Goal: Transaction & Acquisition: Purchase product/service

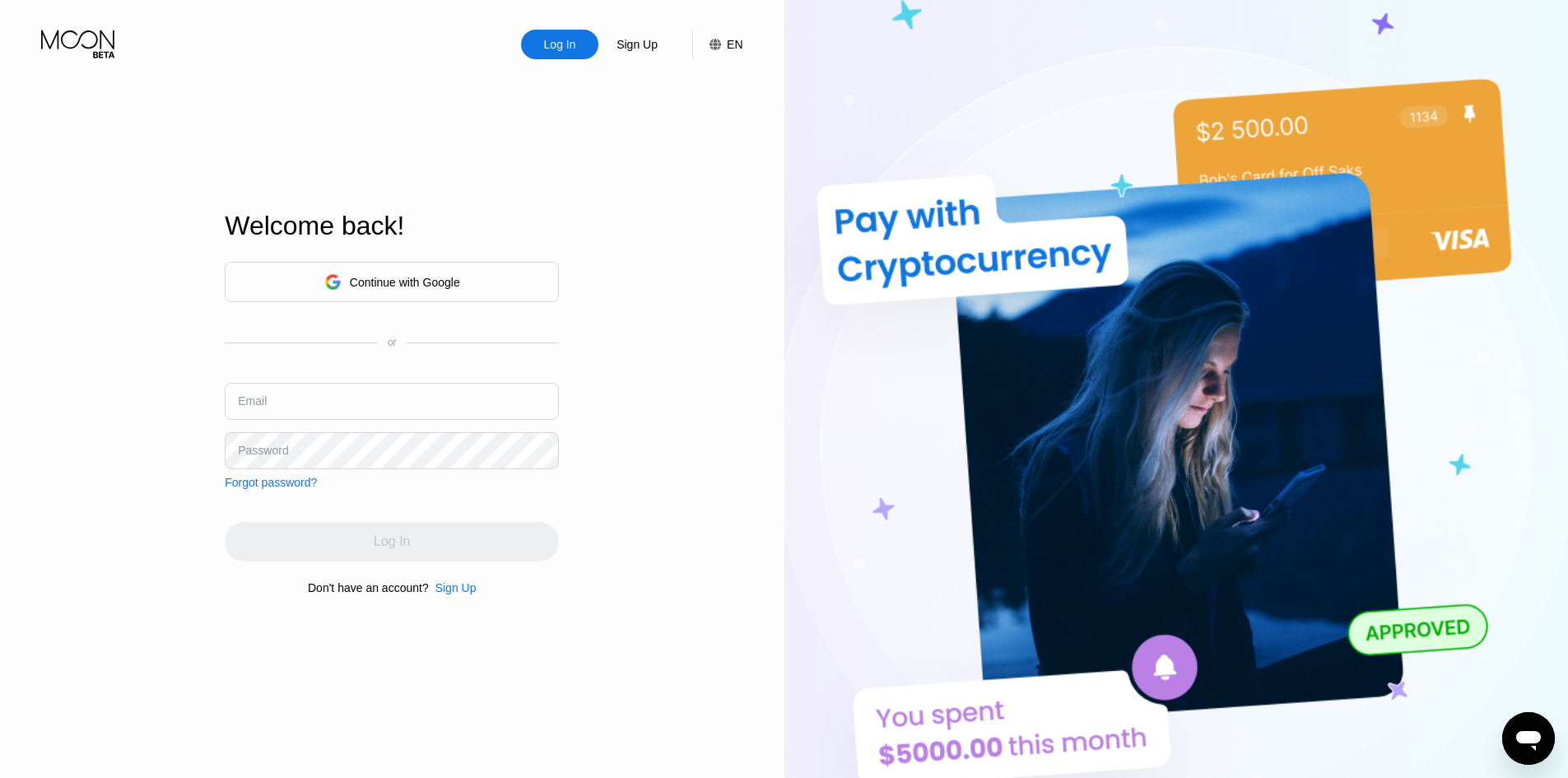
click at [370, 386] on input "text" at bounding box center [391, 401] width 334 height 37
click at [387, 362] on div "Continue with Google or Email Password Forgot password?" at bounding box center [391, 375] width 334 height 227
click at [397, 403] on input "text" at bounding box center [391, 401] width 334 height 37
paste input "[EMAIL_ADDRESS][DOMAIN_NAME]"
type input "[EMAIL_ADDRESS][DOMAIN_NAME]"
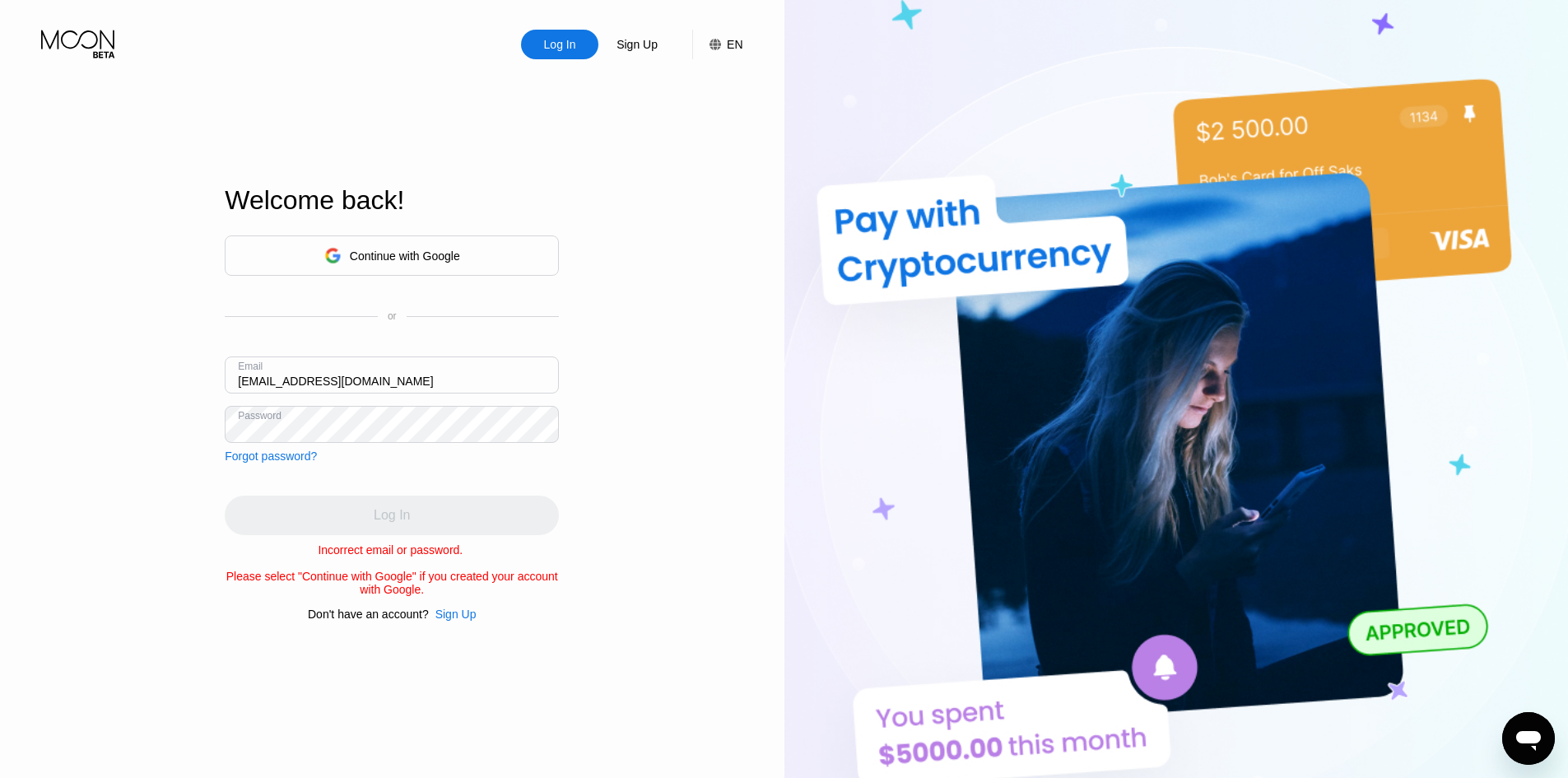
drag, startPoint x: 698, startPoint y: 481, endPoint x: 440, endPoint y: 439, distance: 261.4
click at [696, 480] on div "Log In Sign Up EN Language English Save Welcome back! Continue with Google or E…" at bounding box center [392, 428] width 784 height 857
drag, startPoint x: 745, startPoint y: 484, endPoint x: 420, endPoint y: 505, distance: 325.7
click at [745, 485] on div "Log In Sign Up EN Language English Save Welcome back! Continue with Google or E…" at bounding box center [392, 428] width 784 height 857
drag, startPoint x: 201, startPoint y: 549, endPoint x: 570, endPoint y: 625, distance: 376.7
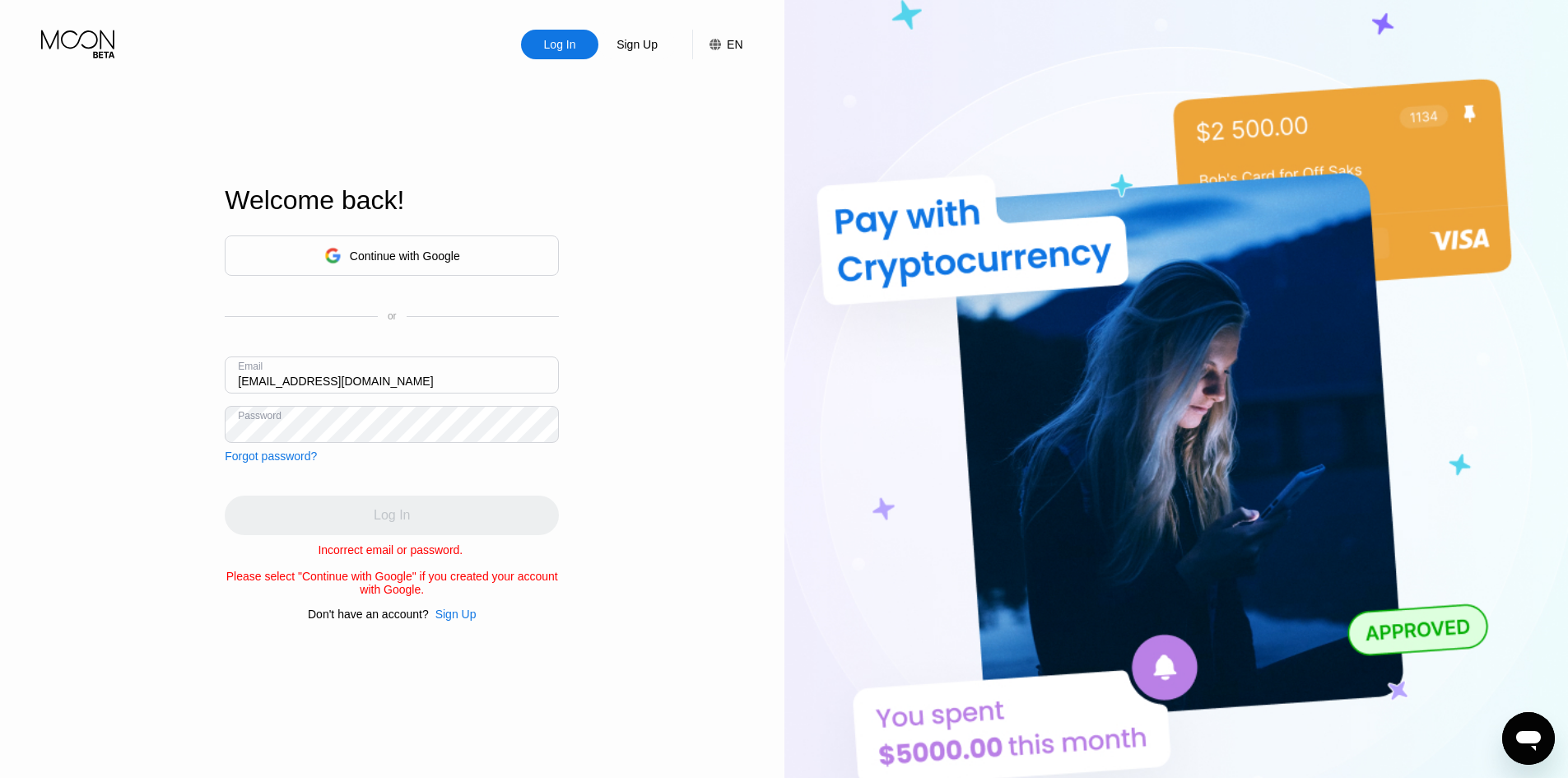
click at [570, 625] on div "Log In Sign Up EN Language English Save Welcome back! Continue with Google or E…" at bounding box center [392, 428] width 784 height 857
click at [678, 527] on div "Log In Sign Up EN Language English Save Welcome back! Continue with Google or E…" at bounding box center [392, 428] width 784 height 857
click at [0, 292] on div "Log In Sign Up EN Language English Save Welcome back! Continue with Google or E…" at bounding box center [392, 428] width 784 height 857
click at [438, 620] on div "Sign Up" at bounding box center [456, 614] width 41 height 13
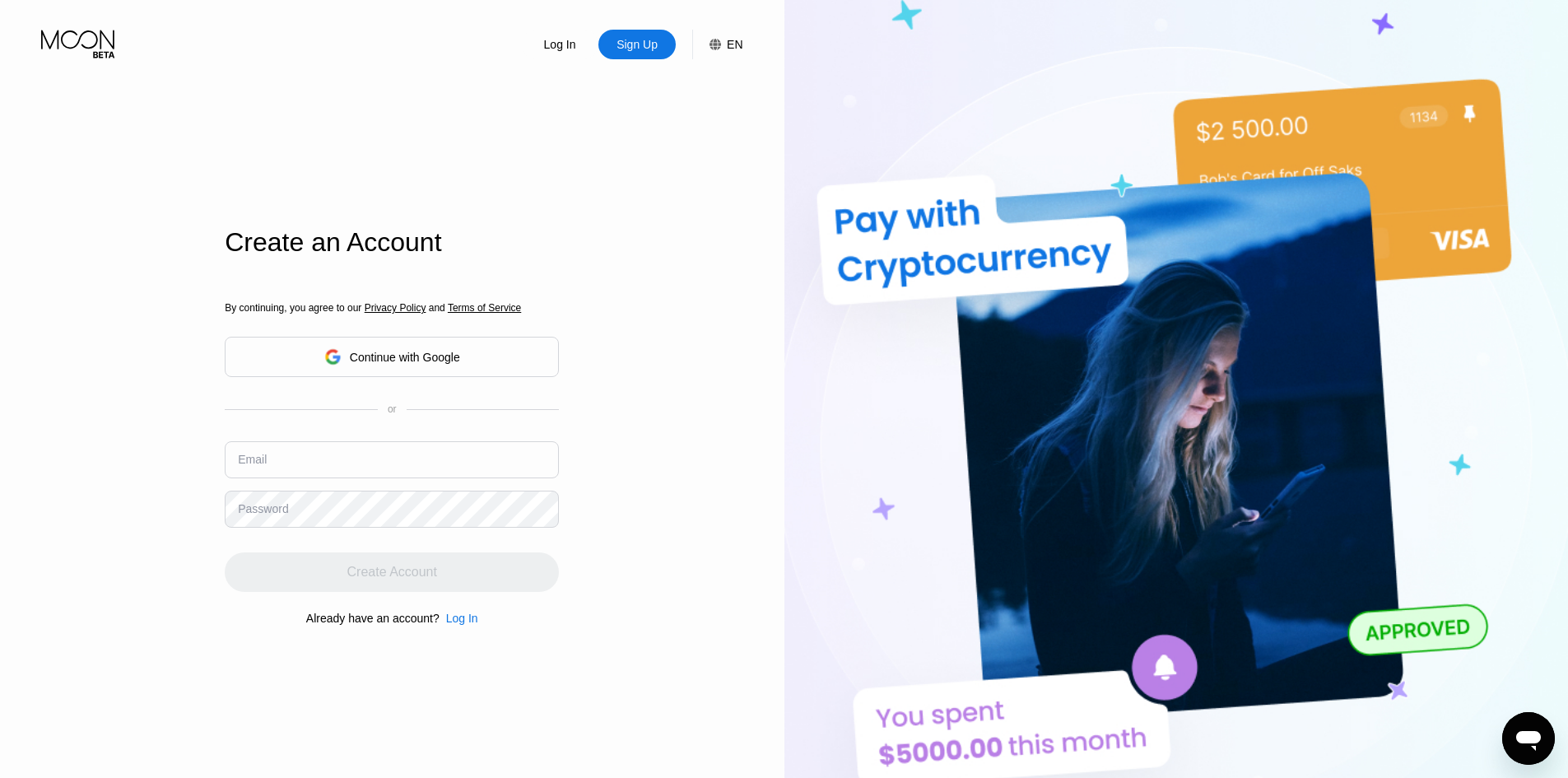
click at [631, 673] on div "Log In Sign Up EN Language English Save Create an Account By continuing, you ag…" at bounding box center [392, 428] width 784 height 857
click at [388, 464] on input "text" at bounding box center [391, 459] width 334 height 37
paste input "[EMAIL_ADDRESS][DOMAIN_NAME]"
type input "[EMAIL_ADDRESS][DOMAIN_NAME]"
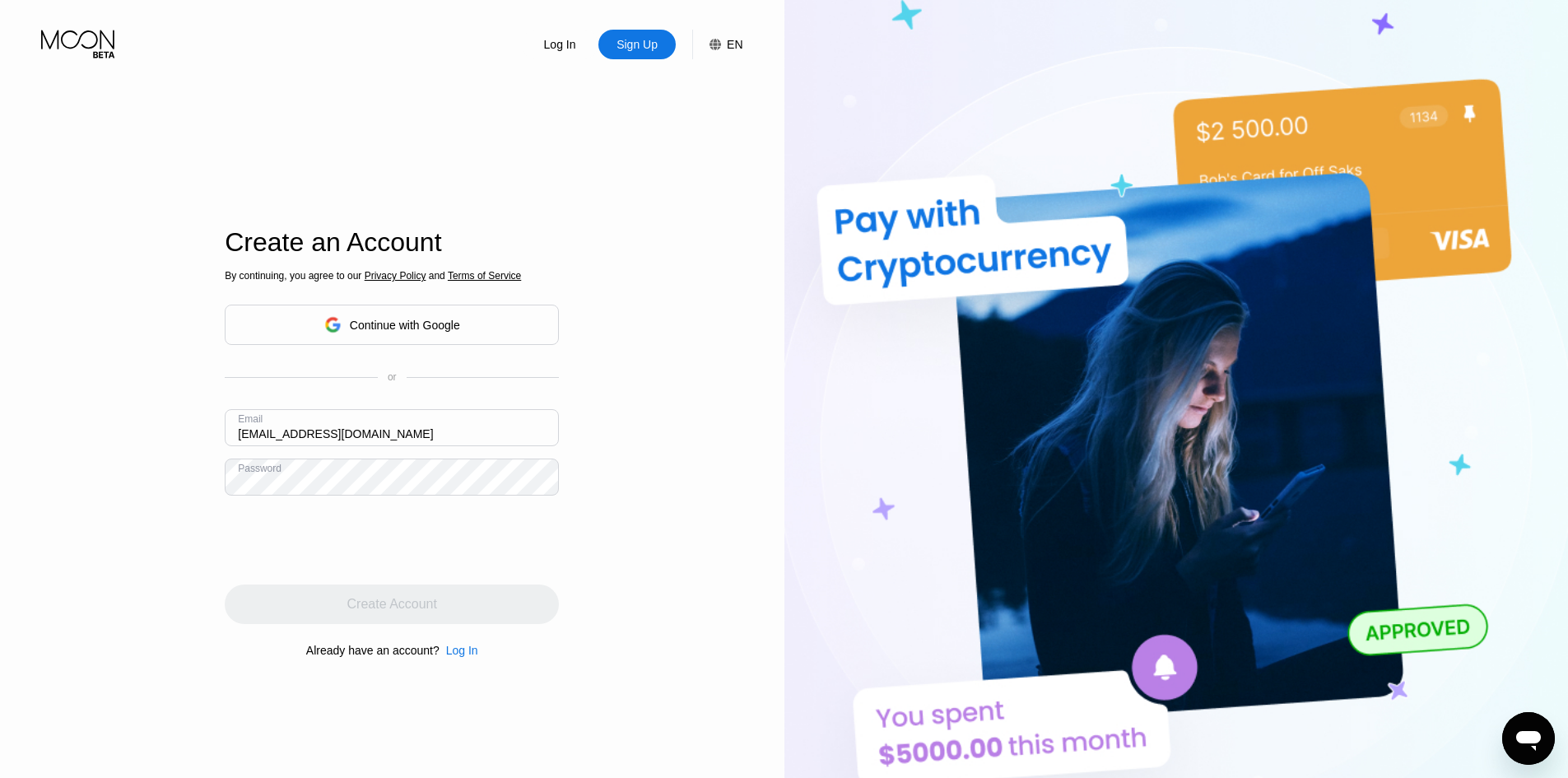
click at [452, 656] on div "Log In" at bounding box center [462, 650] width 32 height 13
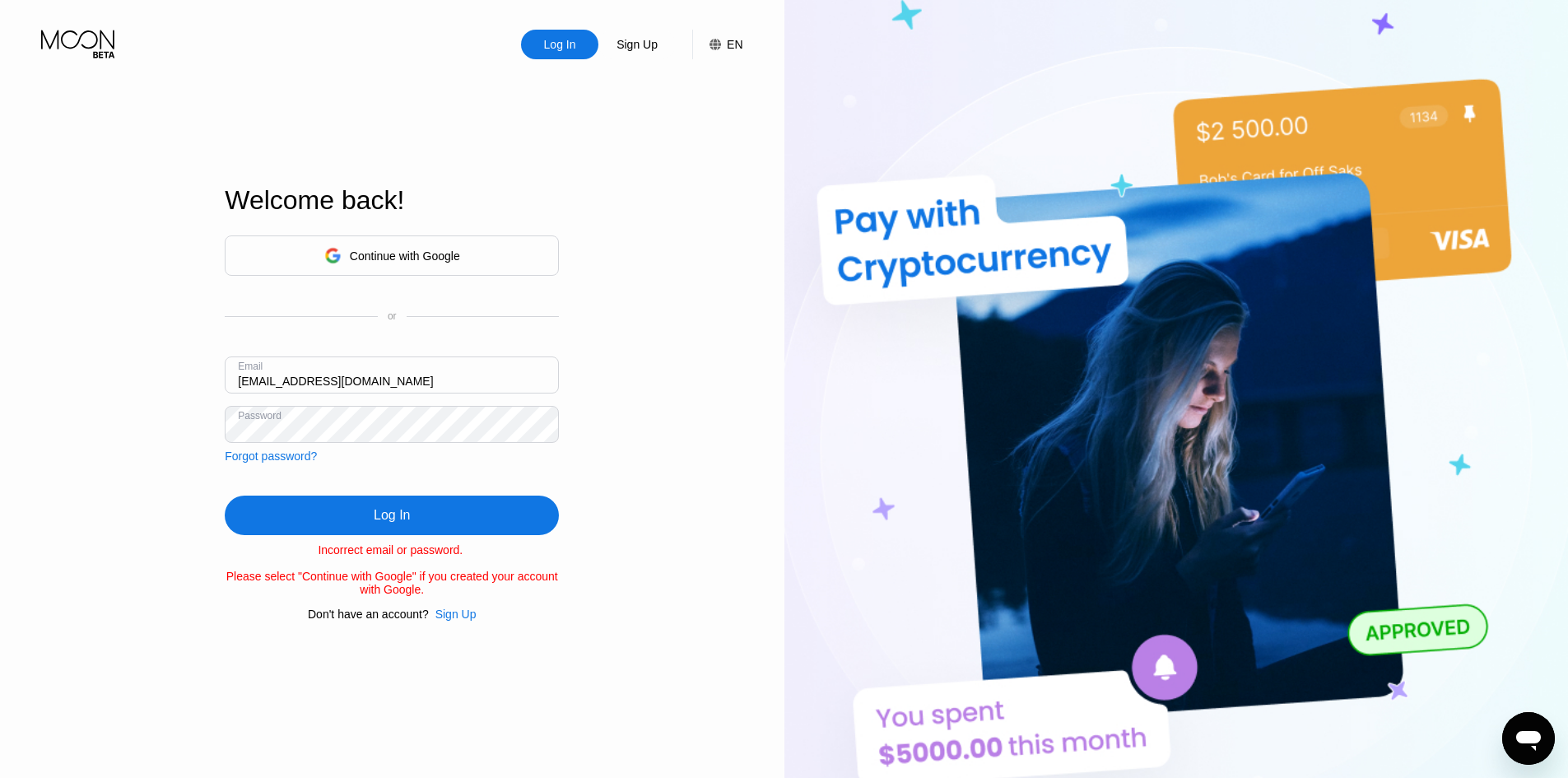
click at [383, 504] on div "Log In" at bounding box center [391, 516] width 334 height 39
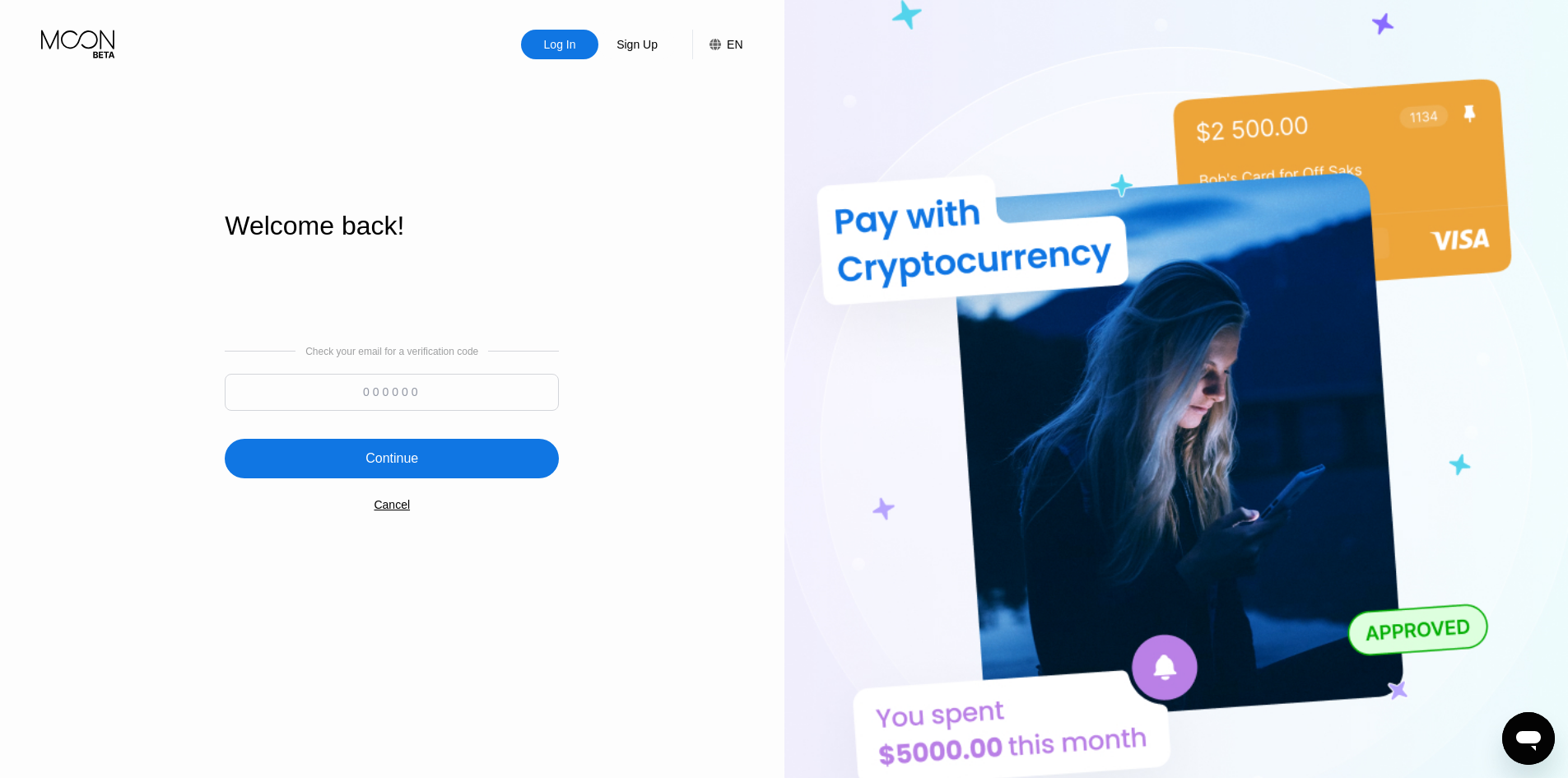
click at [725, 460] on div "Log In Sign Up EN Language English Save Welcome back! Check your email for a ve…" at bounding box center [392, 428] width 784 height 857
click at [436, 395] on input at bounding box center [391, 392] width 334 height 37
type input "157150"
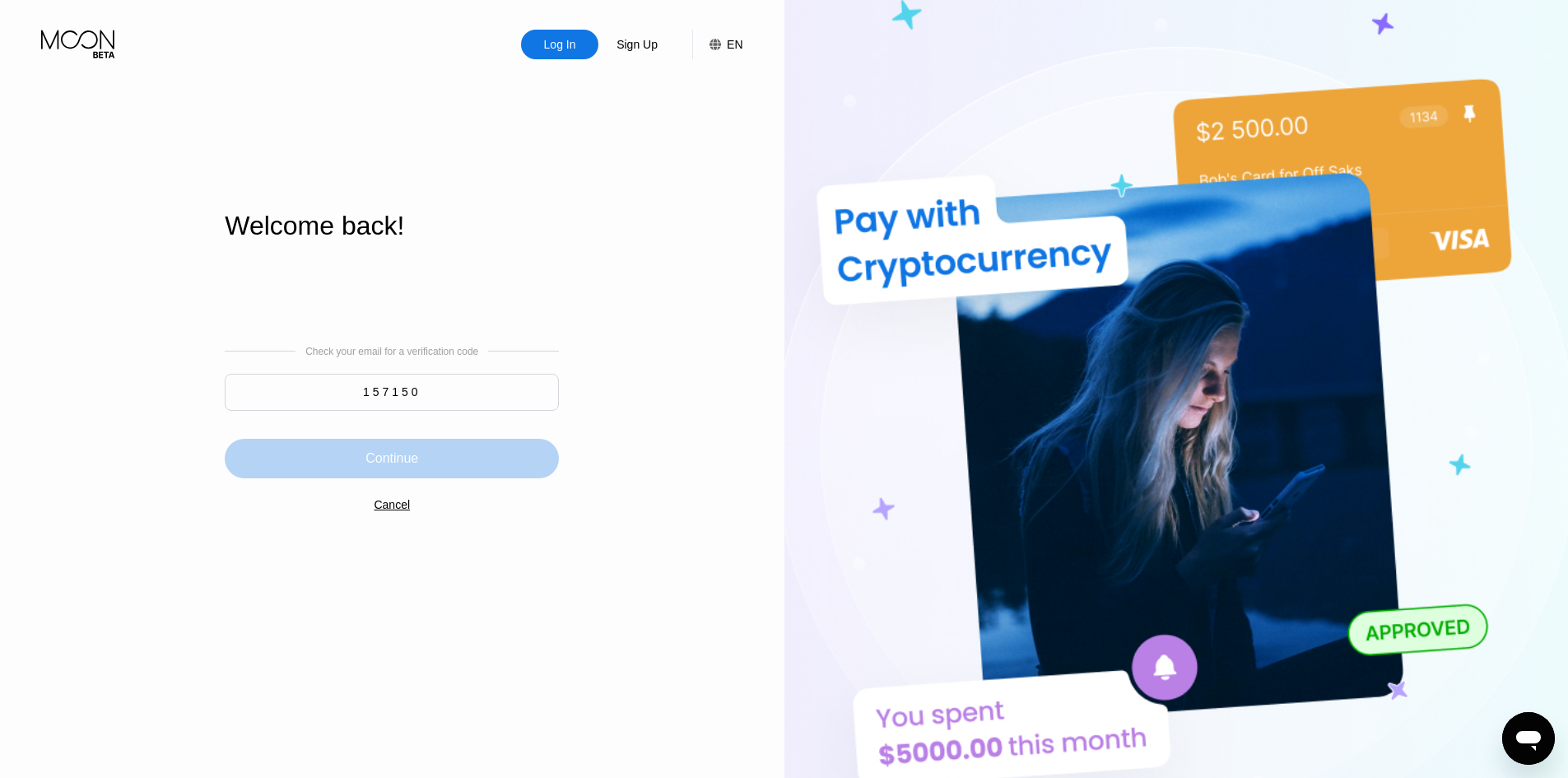
click at [451, 457] on div "Continue" at bounding box center [391, 458] width 334 height 39
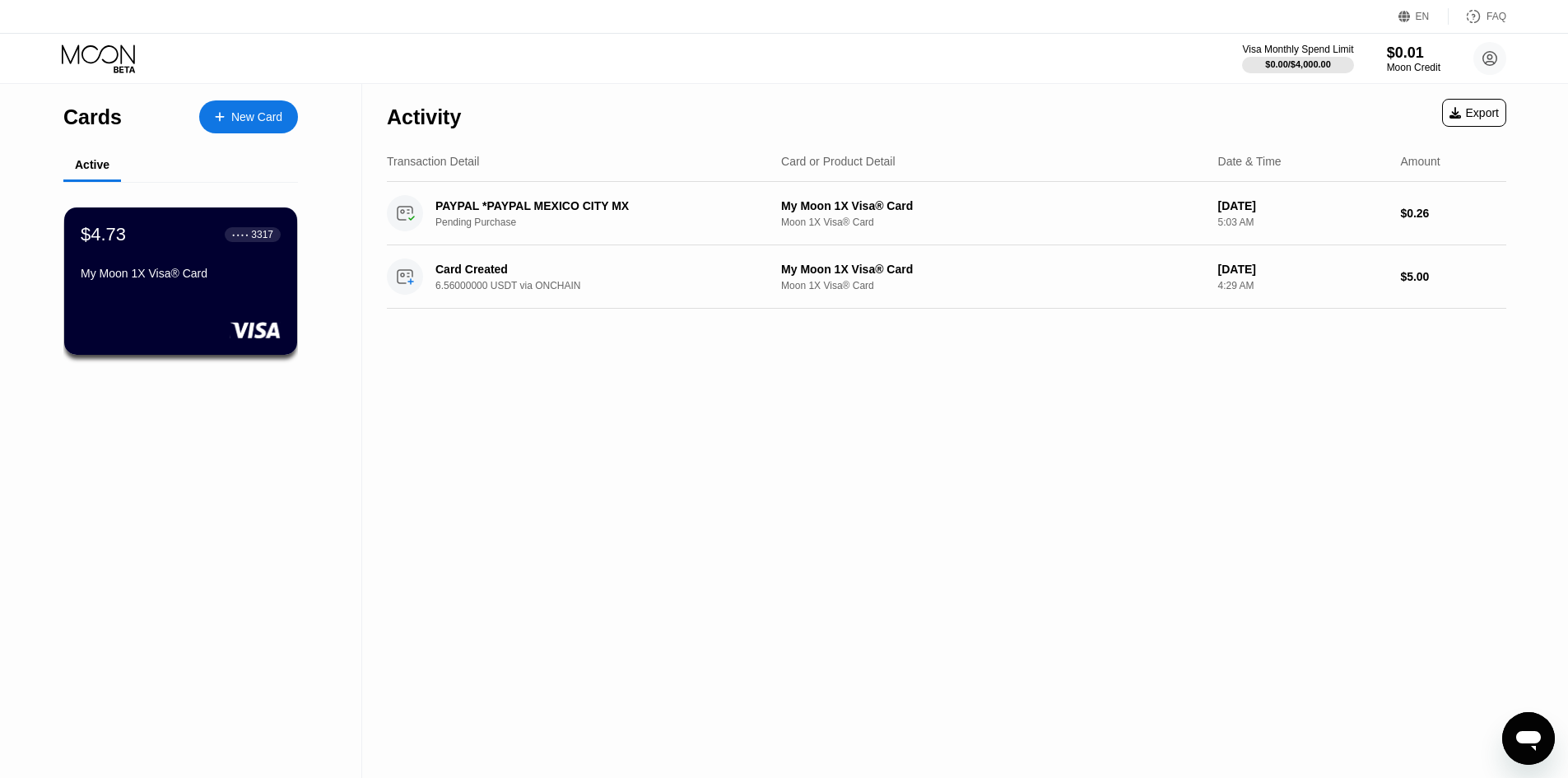
click at [1003, 137] on div "Activity Export" at bounding box center [947, 112] width 1119 height 57
drag, startPoint x: 807, startPoint y: 537, endPoint x: 813, endPoint y: 546, distance: 10.8
click at [807, 539] on div "Activity Export Transaction Detail Card or Product Detail Date & Time Amount PA…" at bounding box center [947, 431] width 1169 height 694
click at [1228, 551] on div "Activity Export Transaction Detail Card or Product Detail Date & Time Amount PA…" at bounding box center [947, 431] width 1169 height 694
click at [505, 469] on div "Activity Export Transaction Detail Card or Product Detail Date & Time Amount PA…" at bounding box center [947, 431] width 1169 height 694
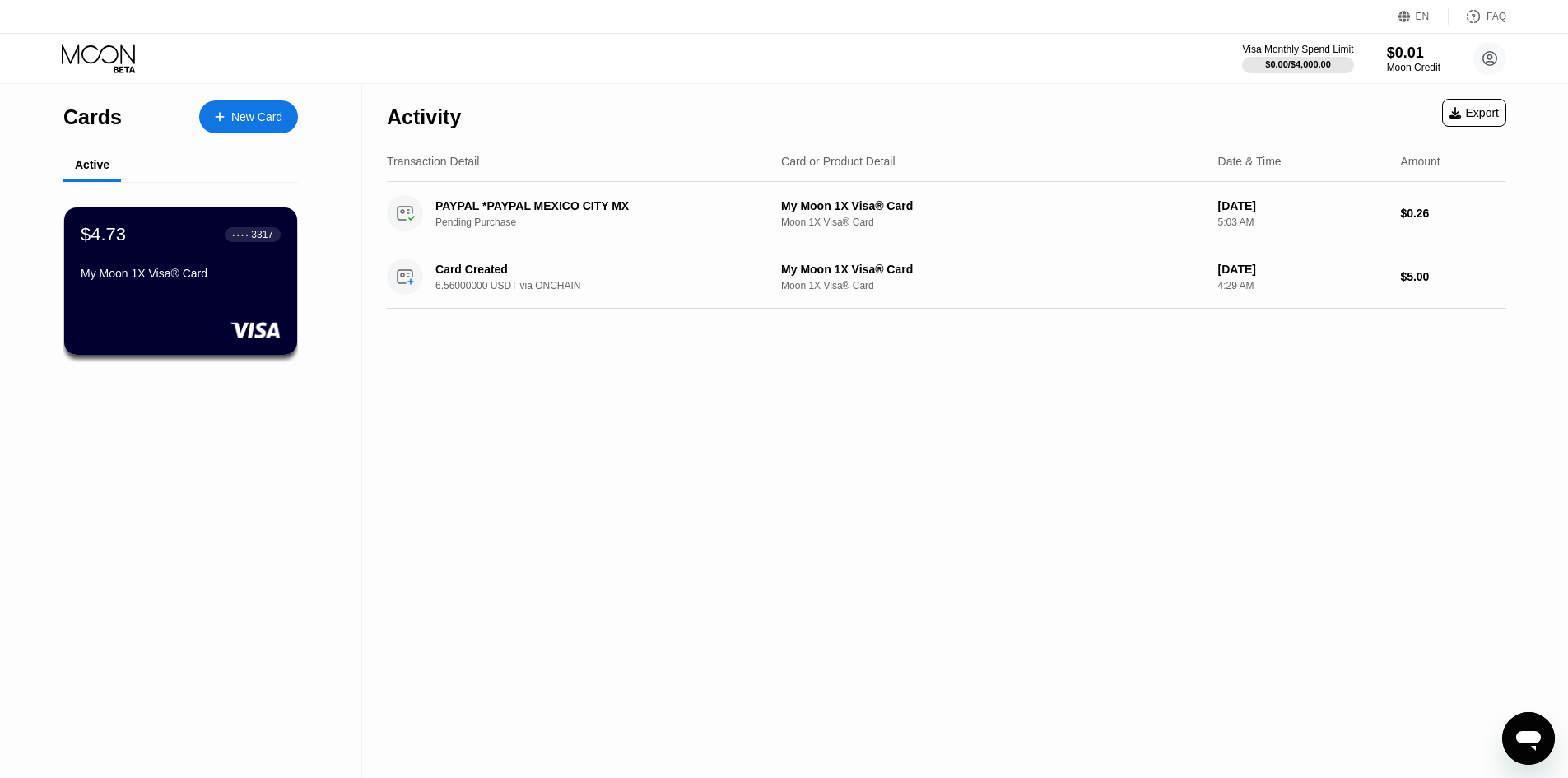
drag, startPoint x: 517, startPoint y: 421, endPoint x: 522, endPoint y: 445, distance: 24.5
click at [517, 422] on div "Activity Export Transaction Detail Card or Product Detail Date & Time Amount PA…" at bounding box center [947, 431] width 1169 height 694
click at [126, 69] on icon at bounding box center [100, 59] width 77 height 29
click at [126, 67] on icon at bounding box center [124, 69] width 21 height 7
click at [637, 405] on div "Activity Export Transaction Detail Card or Product Detail Date & Time Amount PA…" at bounding box center [947, 431] width 1169 height 694
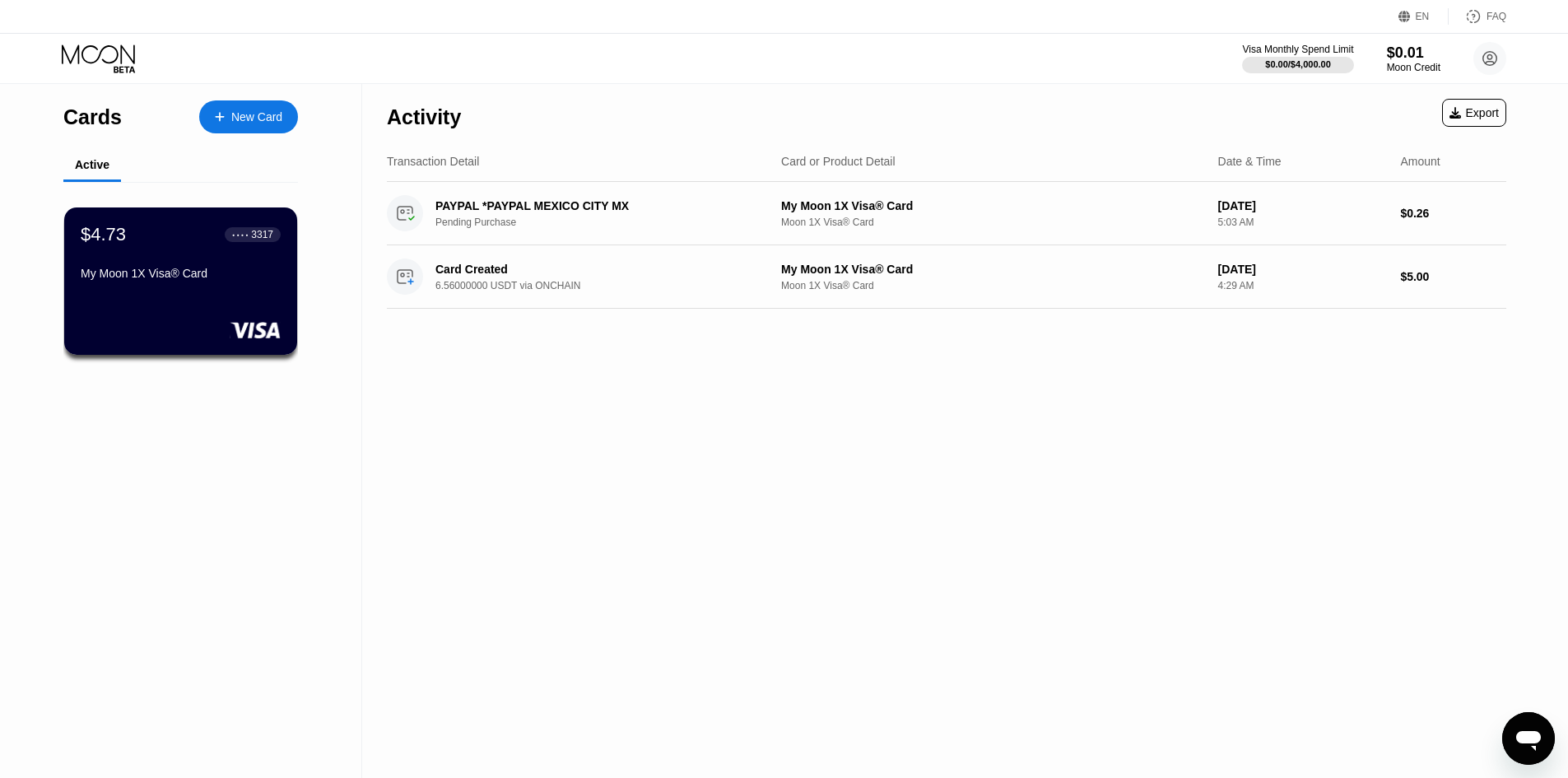
click at [966, 406] on div "Activity Export Transaction Detail Card or Product Detail Date & Time Amount PA…" at bounding box center [947, 431] width 1169 height 694
click at [799, 474] on div "Activity Export Transaction Detail Card or Product Detail Date & Time Amount PA…" at bounding box center [947, 431] width 1169 height 694
click at [72, 191] on div "$4.73 ● ● ● ● 3317 My Moon 1X Visa® Card" at bounding box center [180, 286] width 285 height 208
click at [120, 256] on div "$4.73 ● ● ● ● 3317 My Moon 1X Visa® Card" at bounding box center [180, 255] width 202 height 63
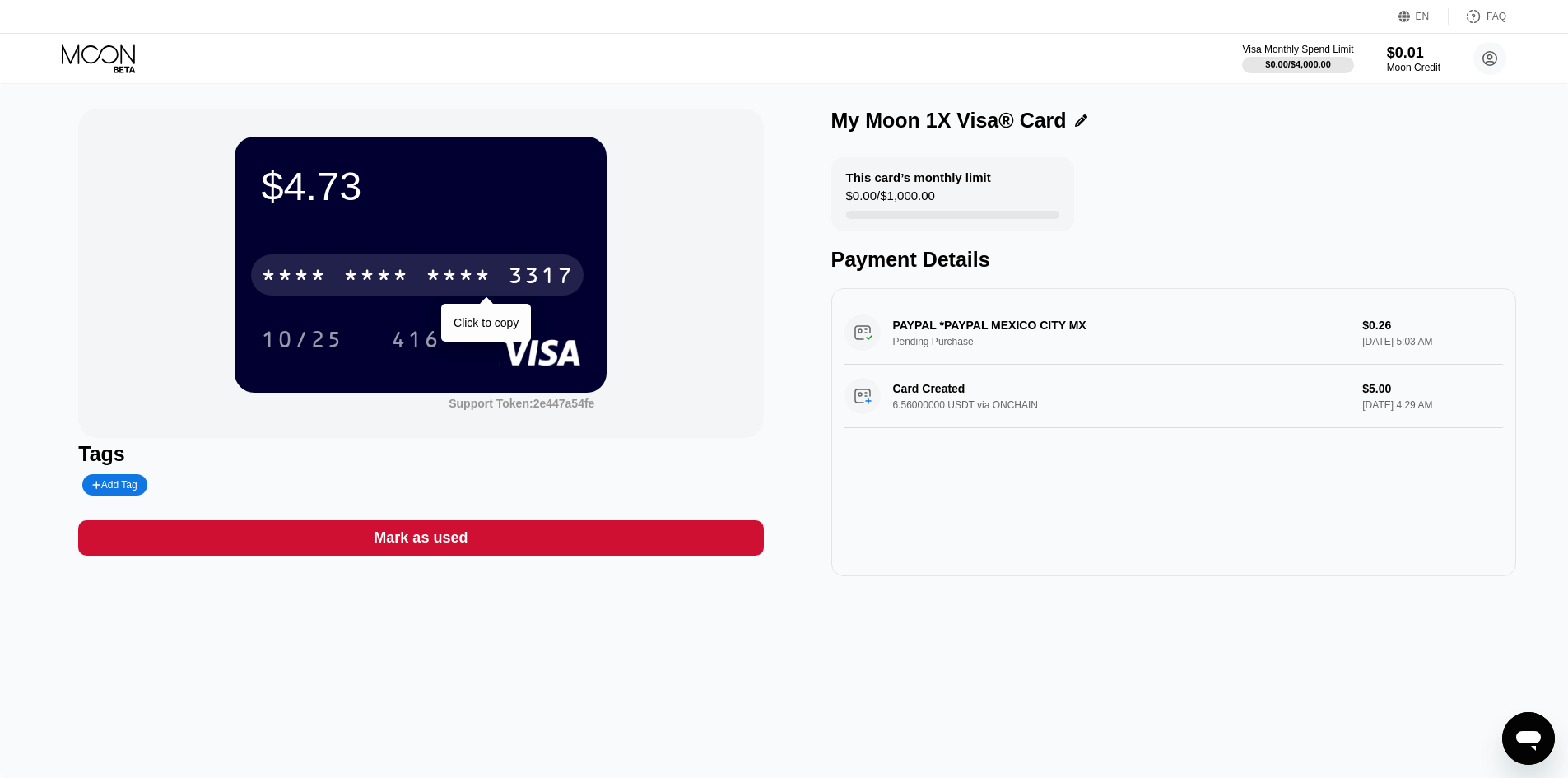
click at [450, 289] on div "* * * *" at bounding box center [458, 277] width 66 height 27
click at [563, 271] on div "3317" at bounding box center [540, 277] width 66 height 27
click at [498, 286] on div "* * * * * * * * * * * * 3317" at bounding box center [417, 275] width 332 height 41
drag, startPoint x: 455, startPoint y: 283, endPoint x: 302, endPoint y: 280, distance: 153.0
click at [302, 280] on div "4513" at bounding box center [293, 277] width 66 height 27
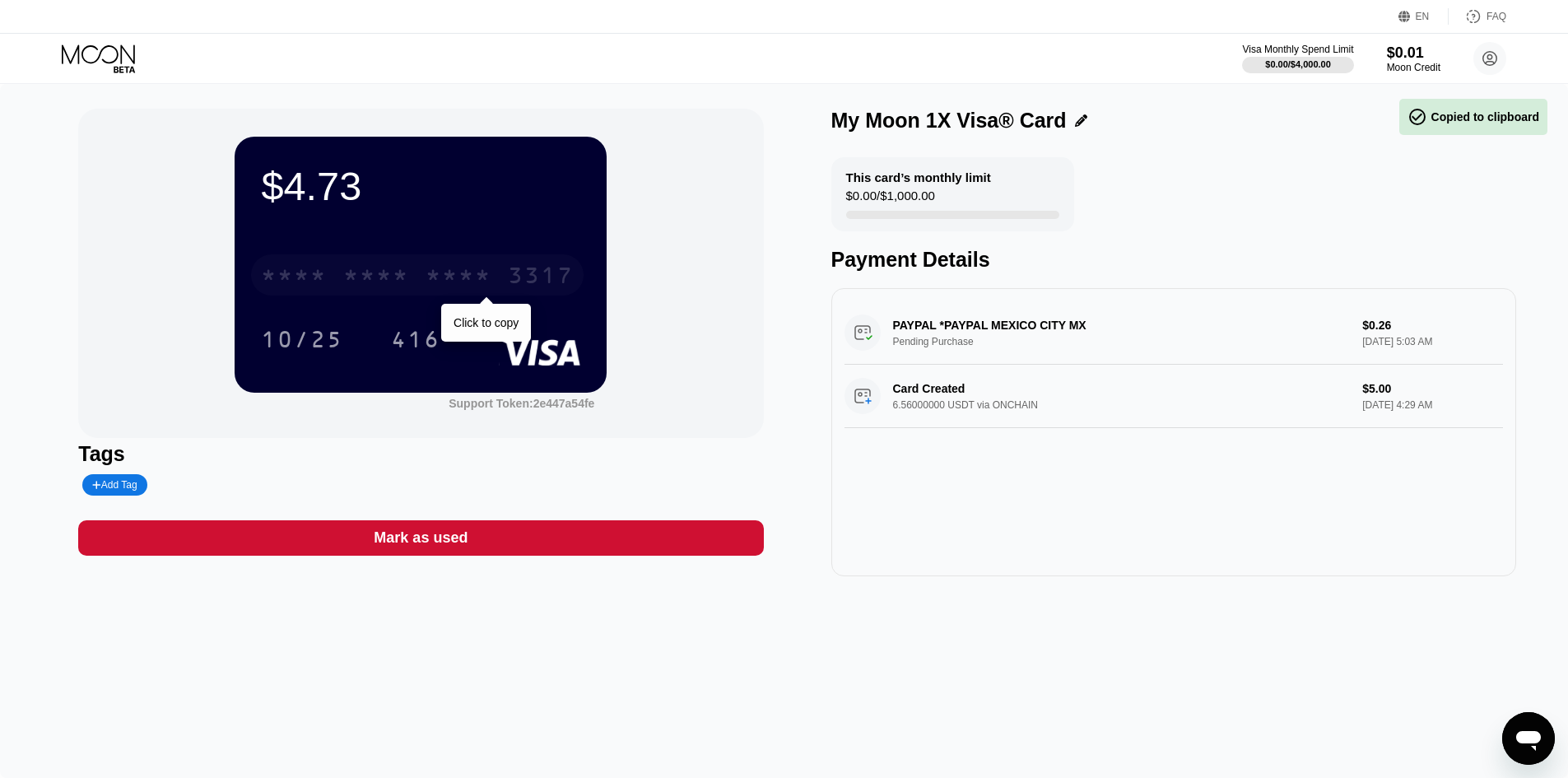
click at [267, 280] on div "* * * *" at bounding box center [293, 277] width 66 height 27
drag, startPoint x: 333, startPoint y: 277, endPoint x: 576, endPoint y: 282, distance: 243.1
click at [578, 282] on div "4513 6500 2507 3317" at bounding box center [417, 275] width 332 height 41
click at [555, 286] on div "3317" at bounding box center [540, 277] width 66 height 27
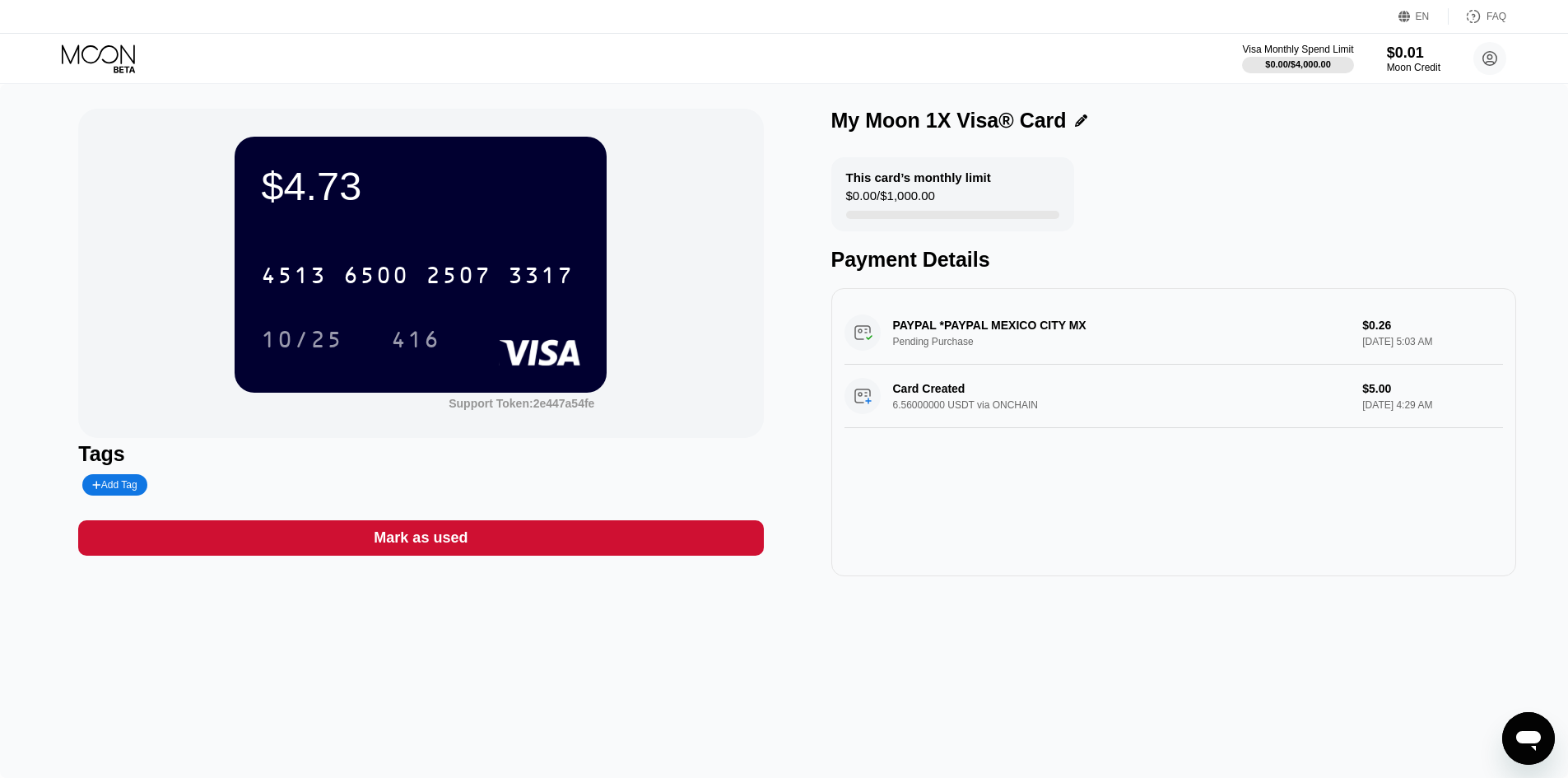
drag, startPoint x: 1013, startPoint y: 613, endPoint x: 713, endPoint y: 459, distance: 337.2
click at [1003, 611] on div "$4.73 4513 6500 2507 3317 10/25 416 Support Token: 2e447a54fe Tags Add Tag Mark…" at bounding box center [784, 431] width 1568 height 694
click at [107, 68] on icon at bounding box center [100, 59] width 77 height 29
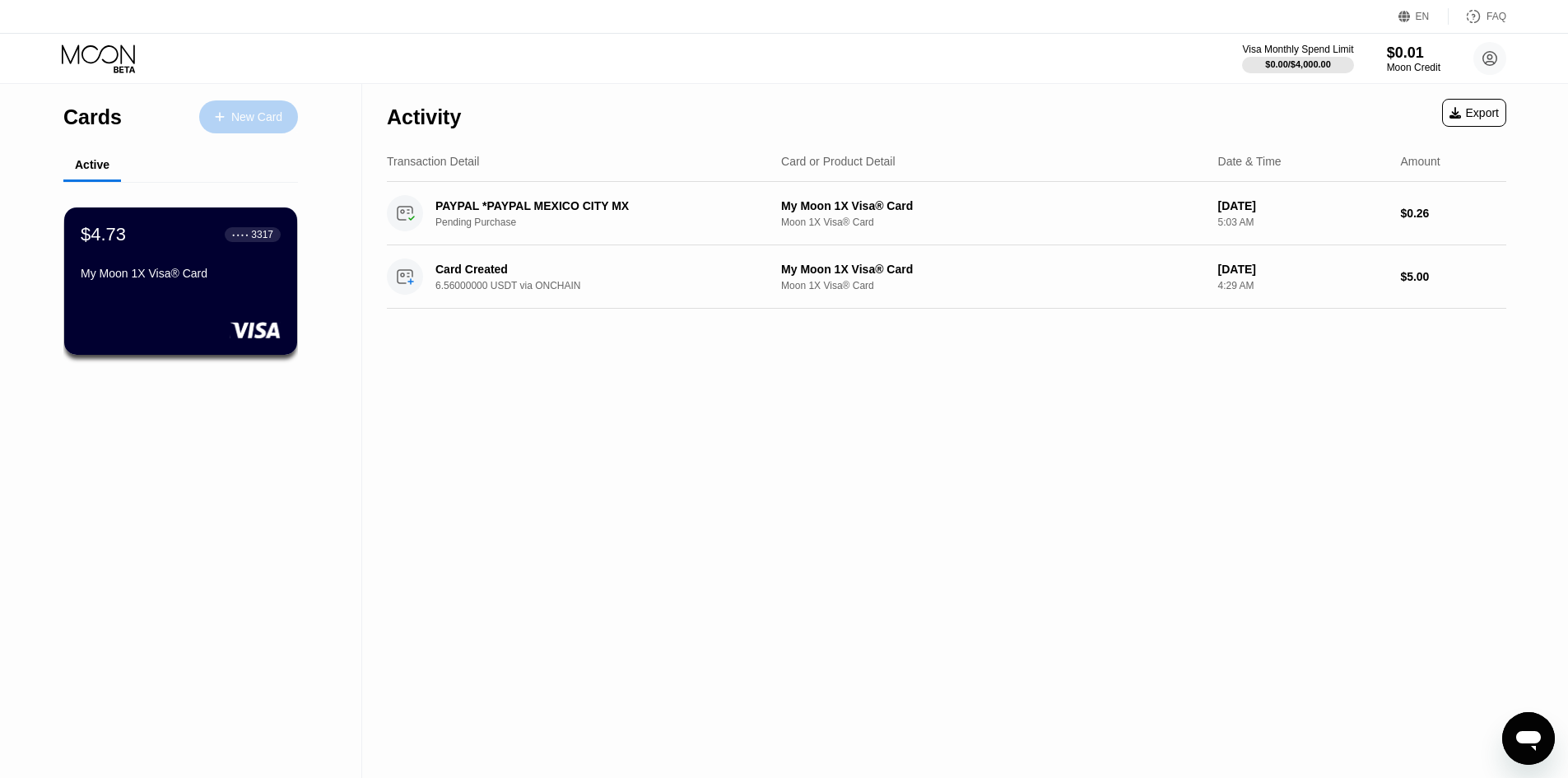
click at [255, 117] on div "New Card" at bounding box center [257, 117] width 51 height 14
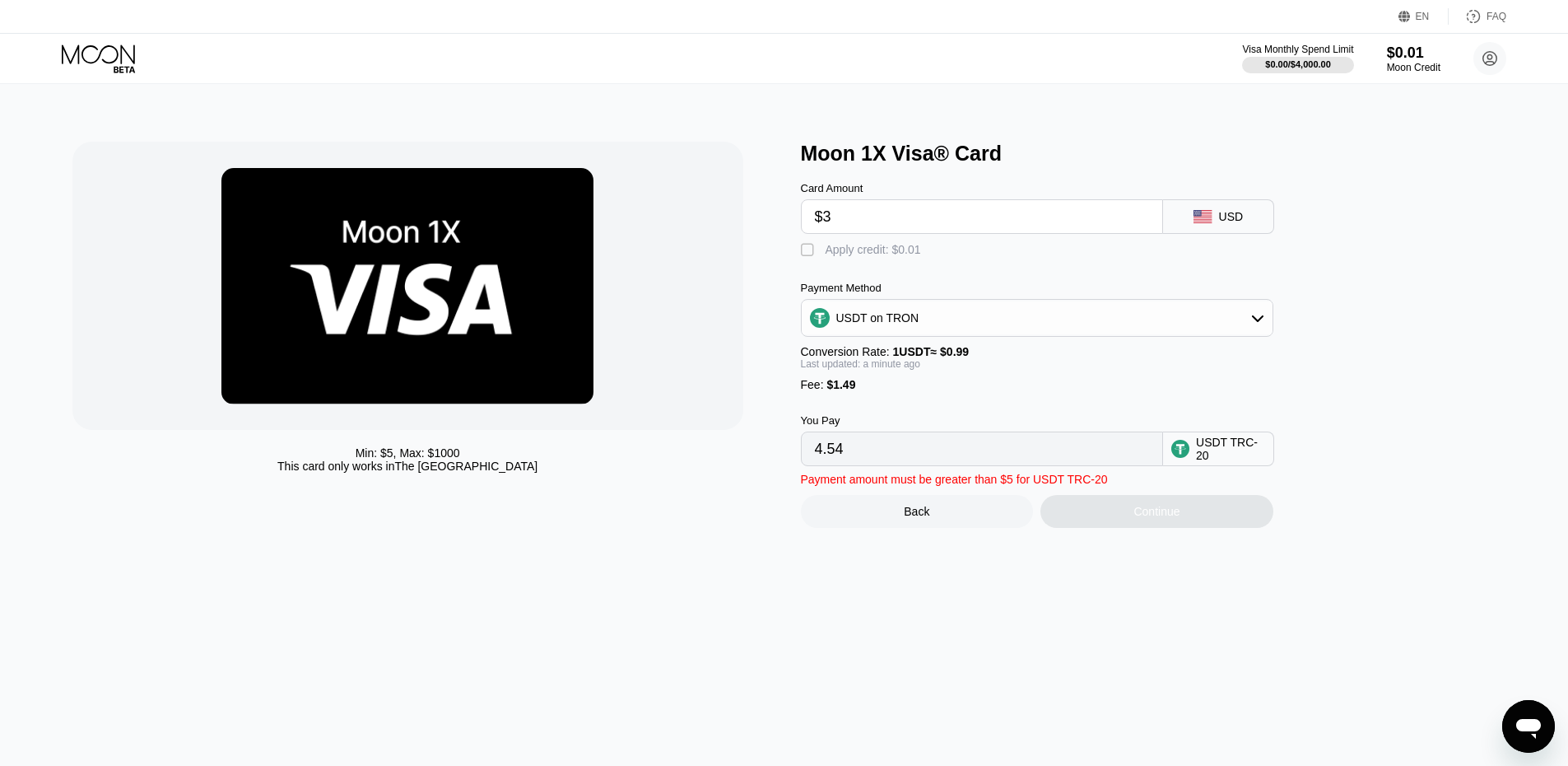
click at [1322, 337] on div "Card Amount $3 USD  Apply credit: $0.01 Payment Method USDT on TRON Conversion…" at bounding box center [1064, 316] width 527 height 301
drag, startPoint x: 995, startPoint y: 183, endPoint x: 940, endPoint y: 198, distance: 57.0
click at [940, 186] on div "Card Amount $3 USD" at bounding box center [1064, 200] width 527 height 68
click at [914, 213] on input "$3" at bounding box center [982, 216] width 334 height 33
drag, startPoint x: 856, startPoint y: 209, endPoint x: 488, endPoint y: 150, distance: 372.7
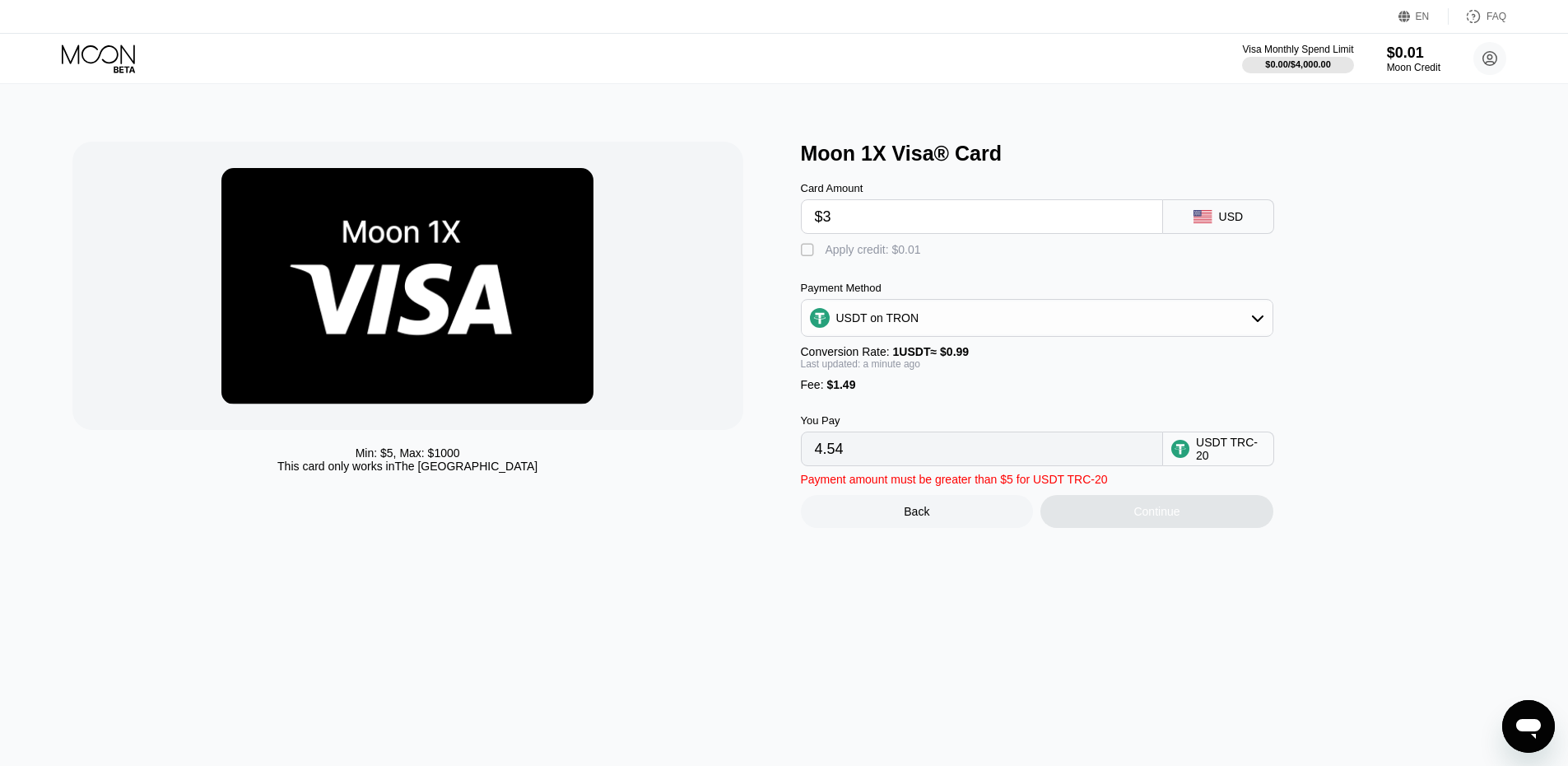
click at [537, 162] on div "Min: $ 5 , Max: $ 1000 This card only works in The United States Moon 1X Visa® …" at bounding box center [784, 335] width 1424 height 386
type input "$5"
type input "6.56"
type input "$5"
click at [1399, 416] on div "Moon 1X Visa® Card Card Amount $5 USD  Apply credit: $0.01 Payment Method USDT…" at bounding box center [1156, 335] width 712 height 386
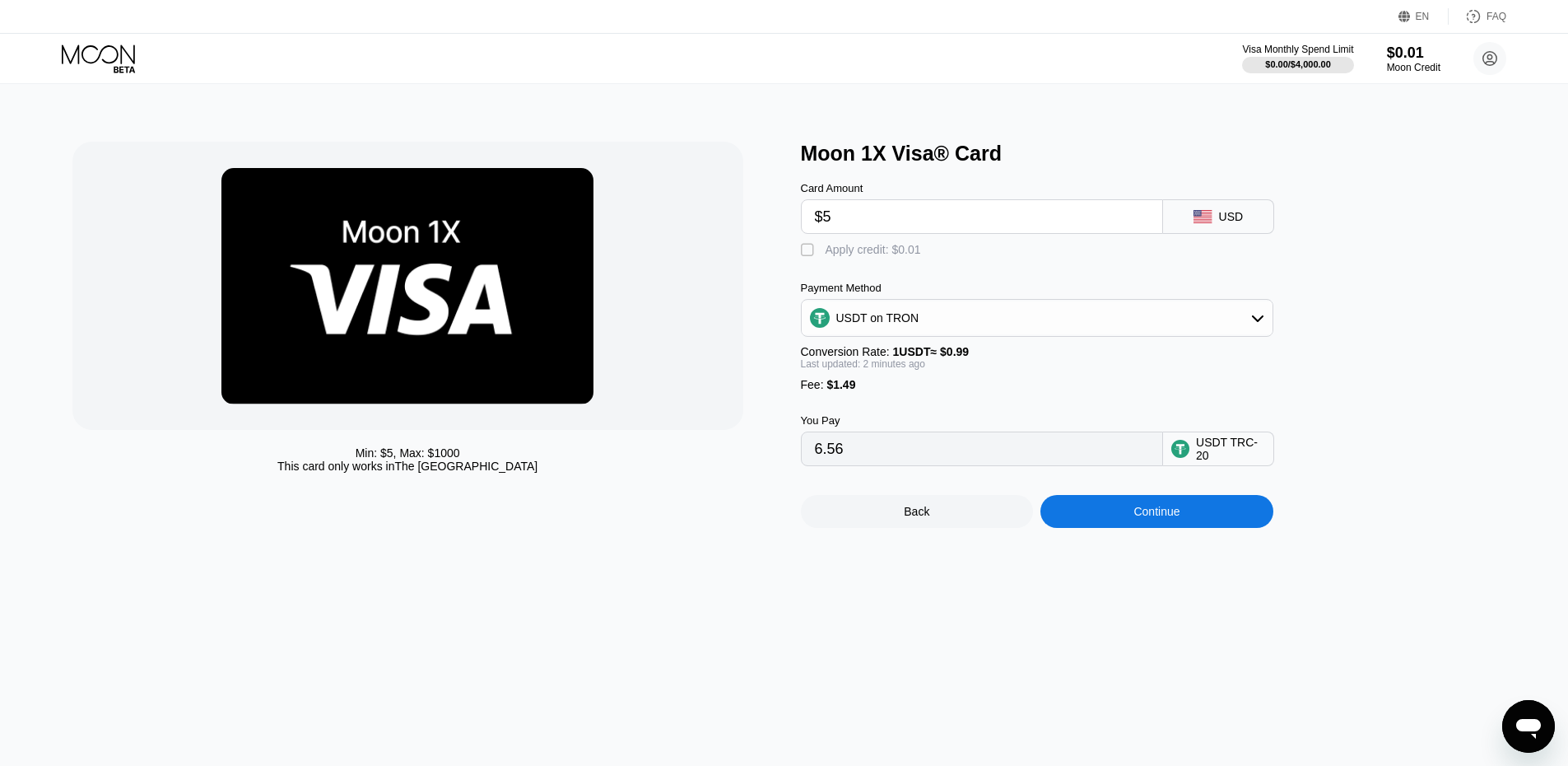
click at [1395, 441] on div "Moon 1X Visa® Card Card Amount $5 USD  Apply credit: $0.01 Payment Method USDT…" at bounding box center [1156, 335] width 712 height 386
drag, startPoint x: 1328, startPoint y: 404, endPoint x: 1219, endPoint y: 503, distance: 147.2
click at [1327, 404] on div "Moon 1X Visa® Card Card Amount $5 USD  Apply credit: $0.01 Payment Method USDT…" at bounding box center [1156, 335] width 712 height 386
click at [1150, 518] on div "Continue" at bounding box center [1156, 511] width 46 height 13
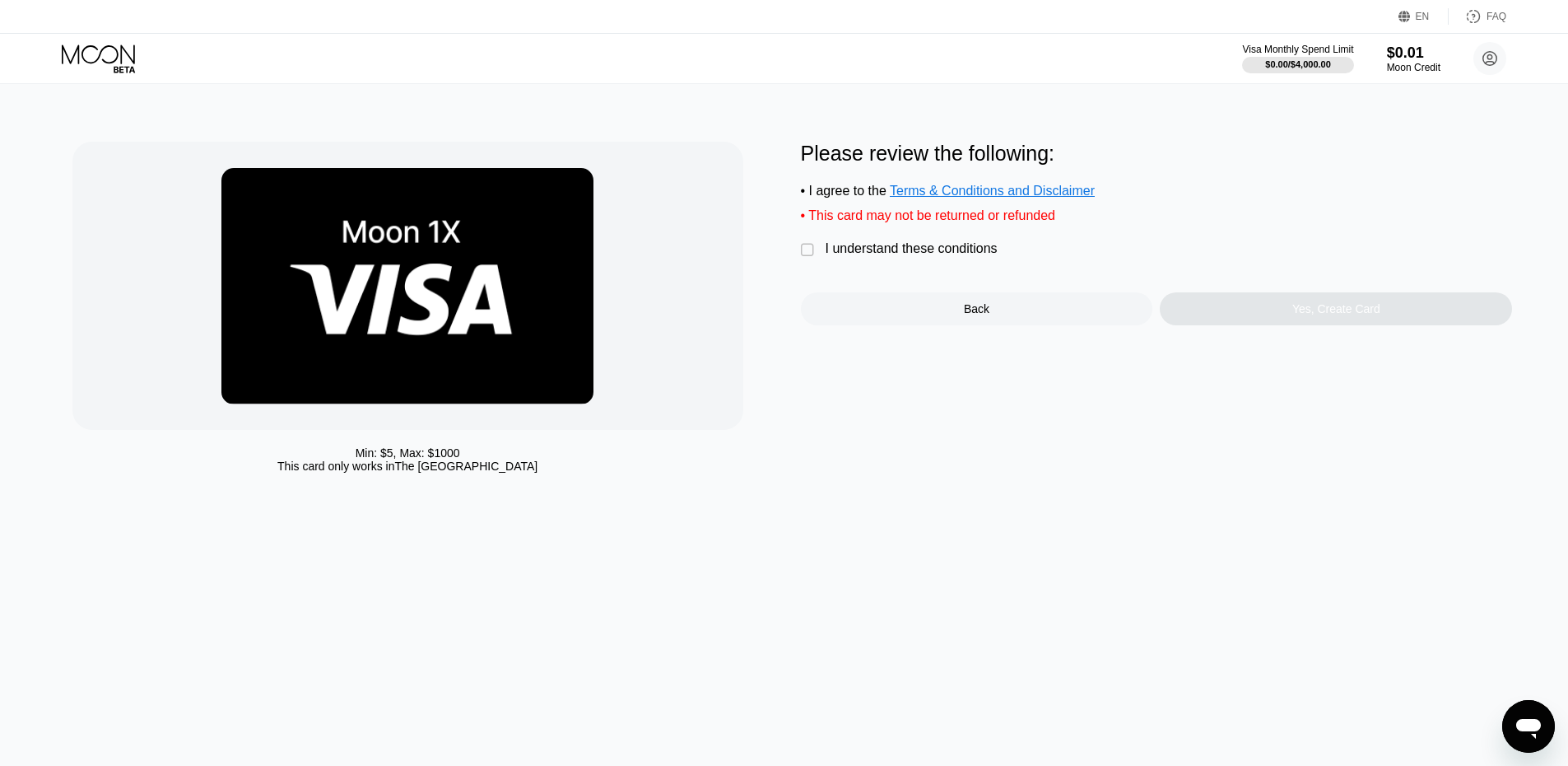
click at [841, 256] on div "I understand these conditions" at bounding box center [911, 248] width 172 height 15
click at [1204, 319] on div "Yes, Create Card" at bounding box center [1336, 309] width 352 height 33
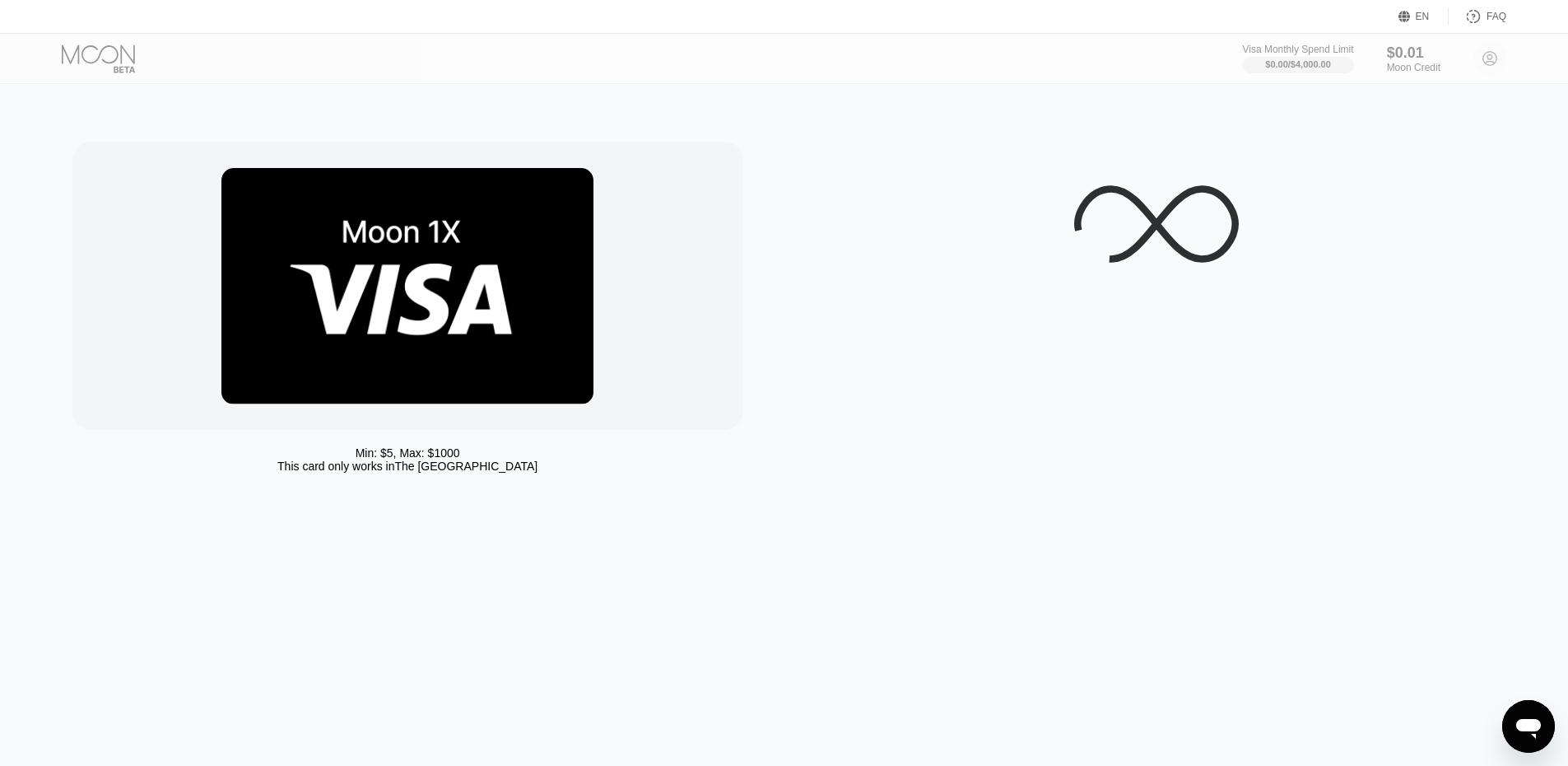
click at [1178, 582] on div "Min: $ 5 , Max: $ 1000 This card only works in The United States" at bounding box center [784, 425] width 1581 height 682
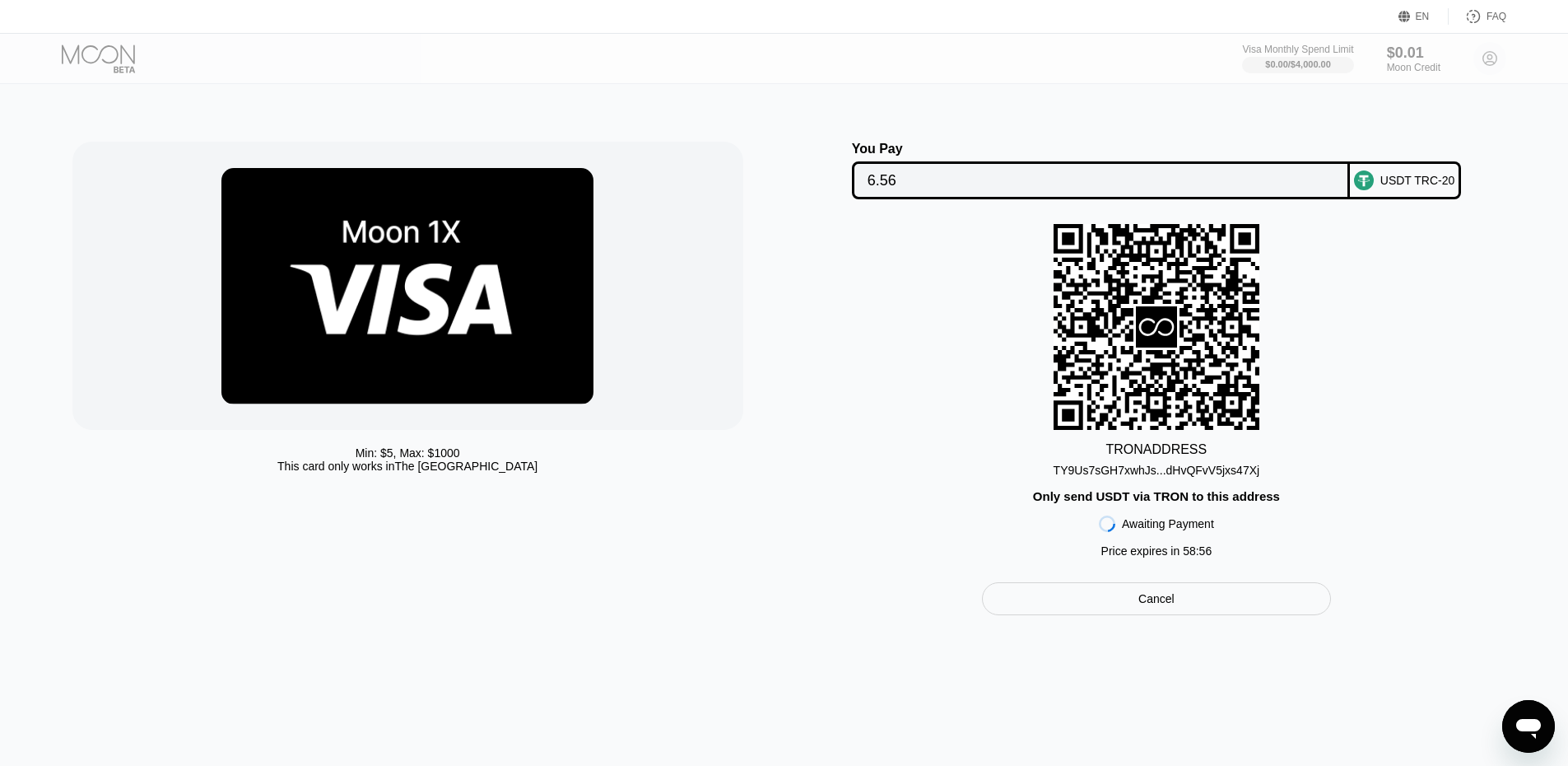
click at [1230, 493] on div "TRON ADDRESS TY9Us7sGH7xwhJs...dHvQFvV5jxs47Xj Only send USDT via TRON to this …" at bounding box center [1156, 395] width 712 height 342
click at [1235, 477] on div "TY9Us7sGH7xwhJs...dHvQFvV5jxs47Xj" at bounding box center [1157, 469] width 207 height 13
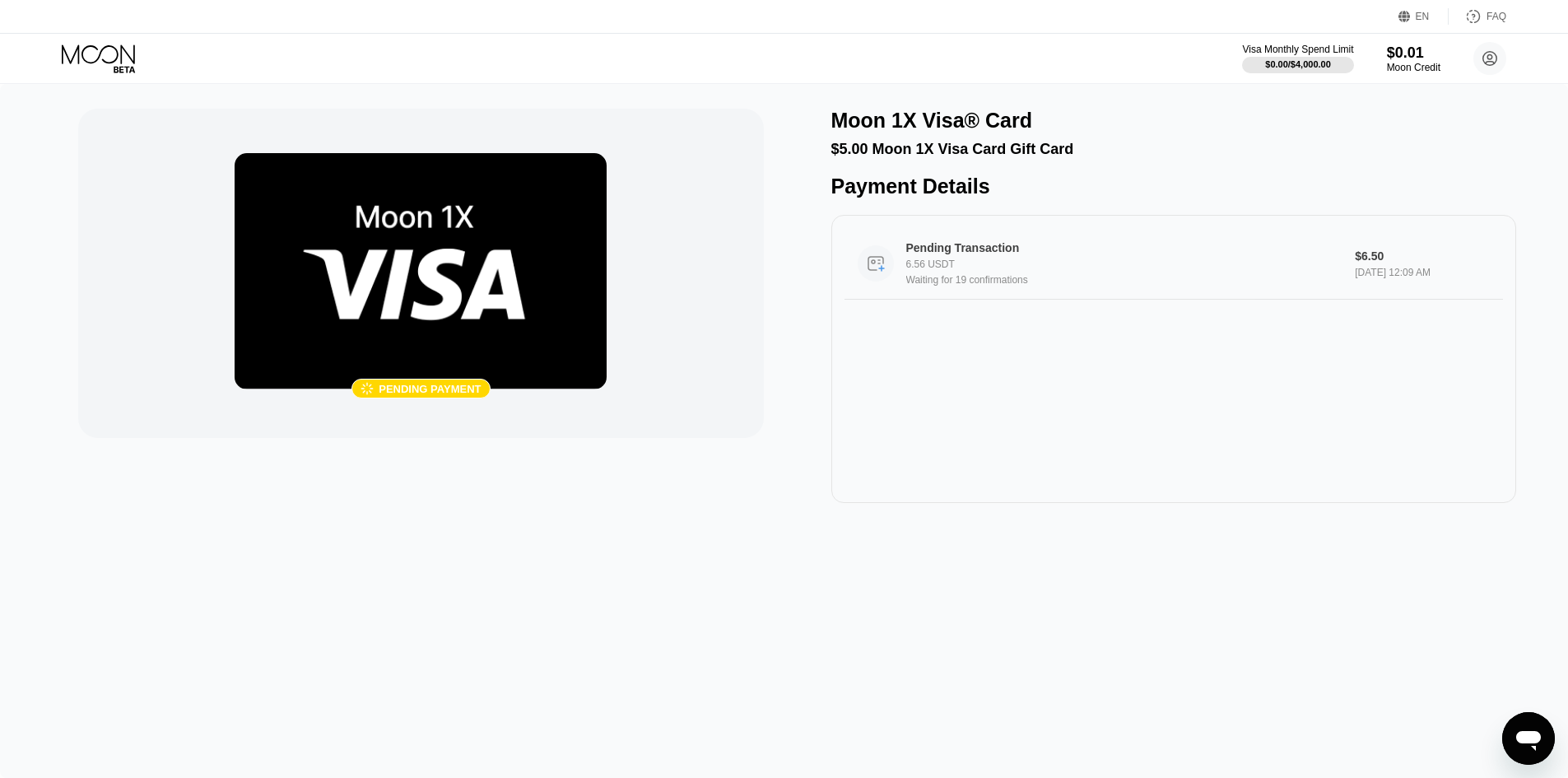
click at [984, 266] on div "Pending Transaction 6.56 USDT Waiting for 19 confirmations" at bounding box center [1125, 263] width 437 height 44
click at [1197, 604] on div " Pending payment Moon 1X Visa® Card $5.00 Moon 1X Visa Card Gift Card Payment …" at bounding box center [784, 431] width 1568 height 694
drag, startPoint x: 414, startPoint y: 396, endPoint x: 440, endPoint y: 394, distance: 26.1
click at [436, 394] on div " Pending payment" at bounding box center [420, 388] width 138 height 20
click at [440, 394] on div "Pending payment" at bounding box center [429, 389] width 102 height 12
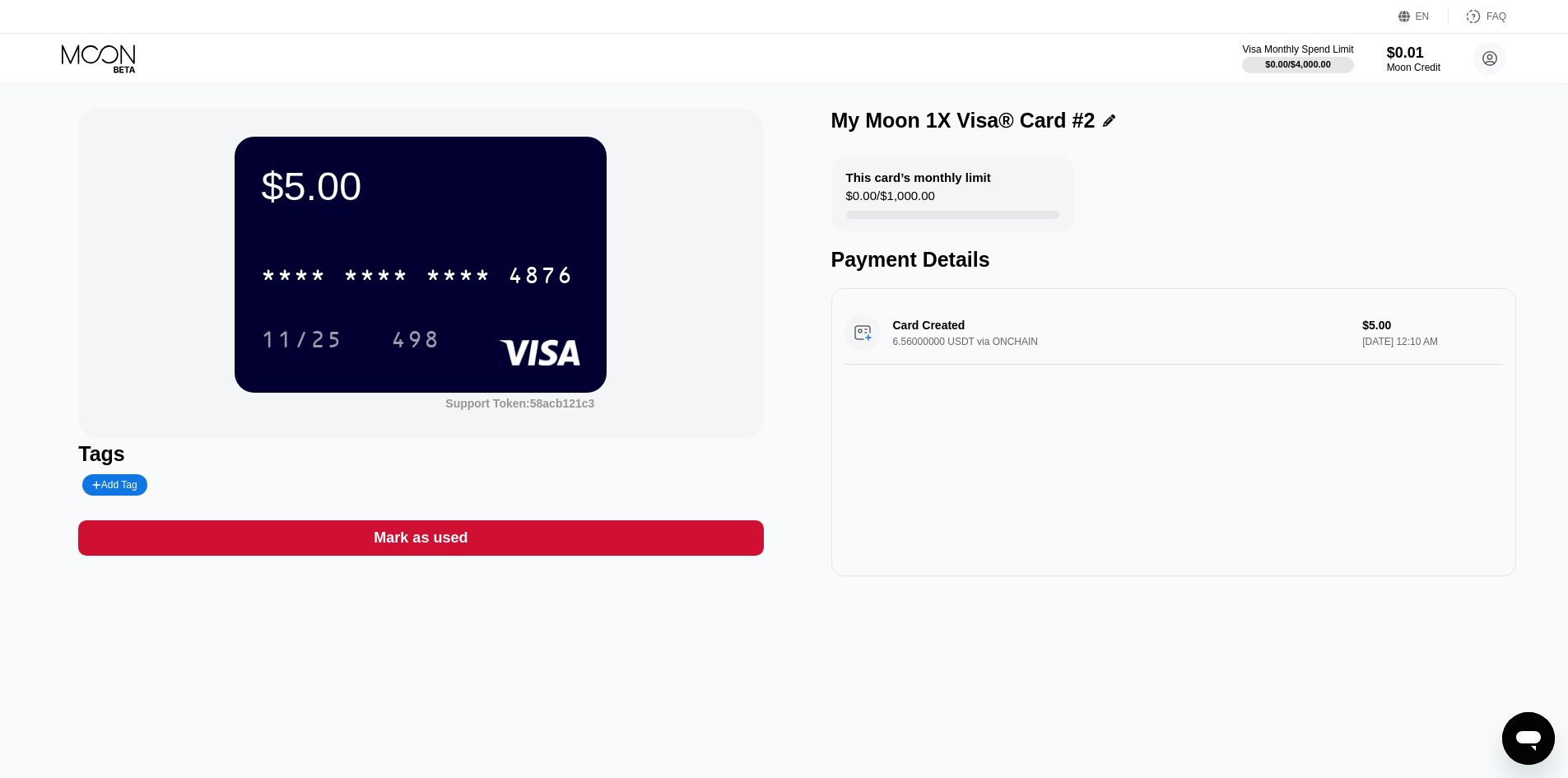
click at [481, 290] on div "* * * *" at bounding box center [458, 277] width 66 height 27
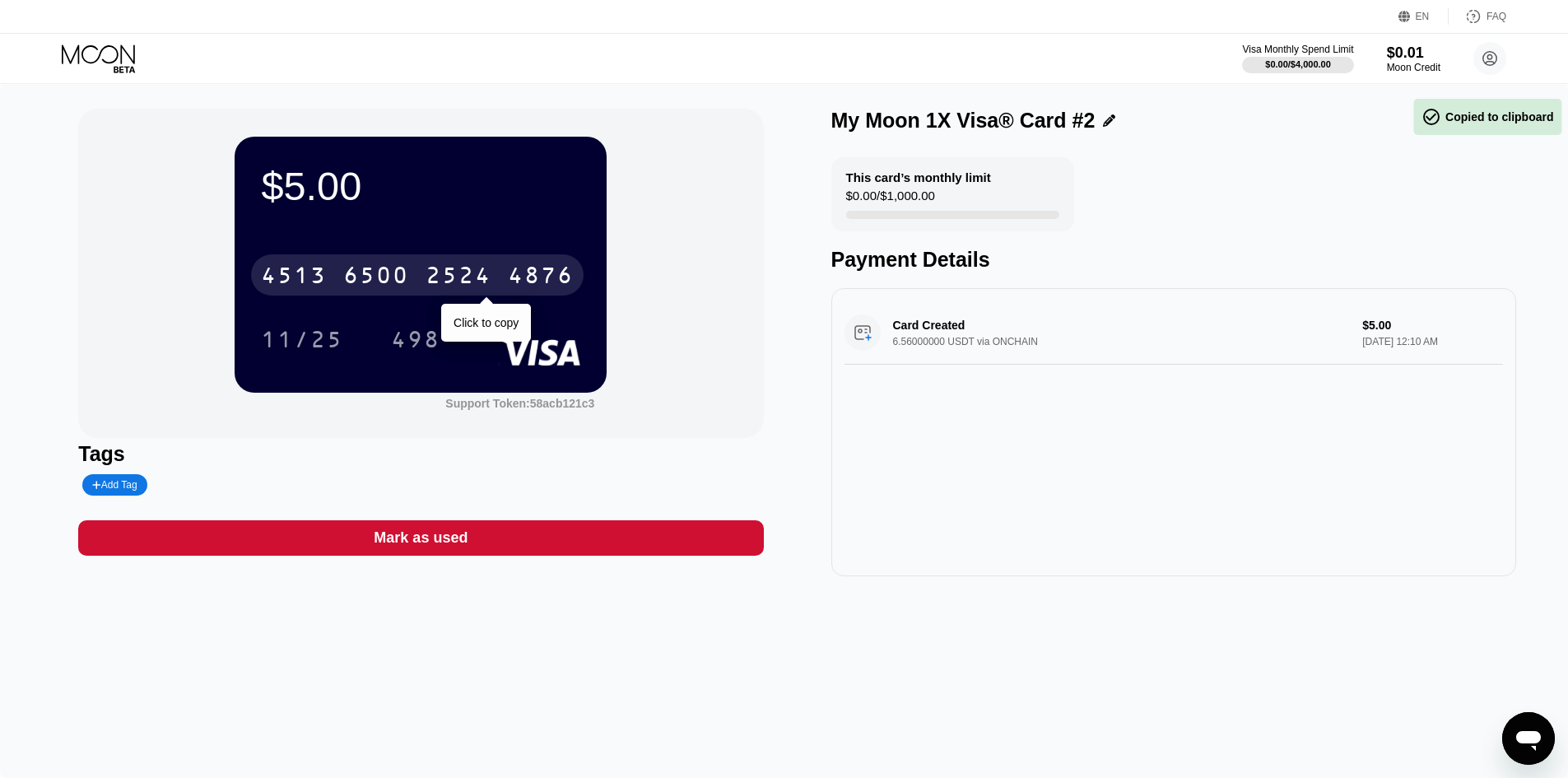
click at [535, 286] on div "4876" at bounding box center [540, 277] width 66 height 27
click at [467, 265] on div "* * * * * * * * * * * * 4876" at bounding box center [417, 275] width 332 height 41
click at [438, 284] on div "2524" at bounding box center [458, 277] width 66 height 27
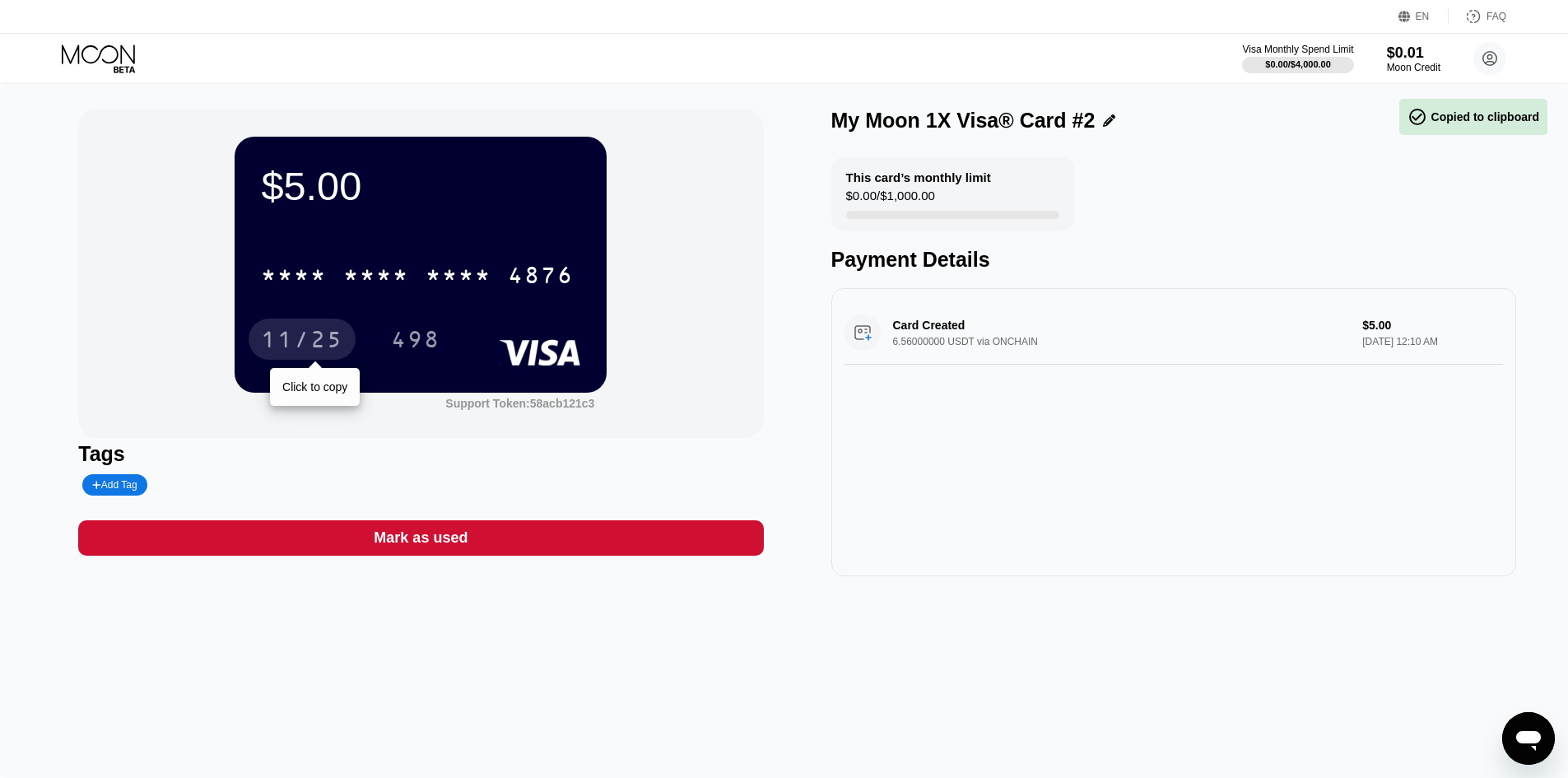
click at [342, 345] on div "11/25" at bounding box center [302, 341] width 82 height 27
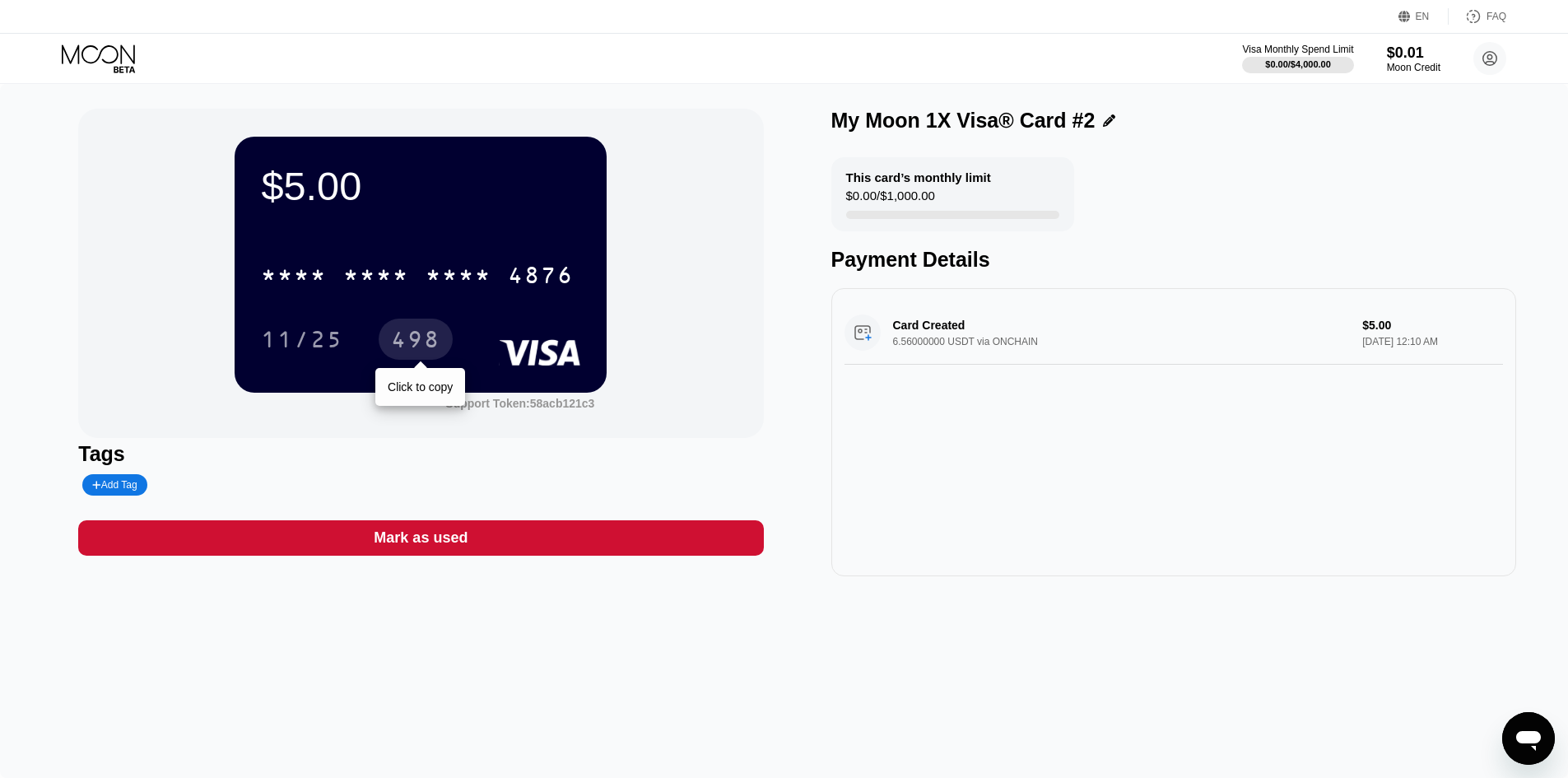
click at [428, 342] on div "498" at bounding box center [416, 341] width 50 height 27
